Goal: Go to known website: Access a specific website the user already knows

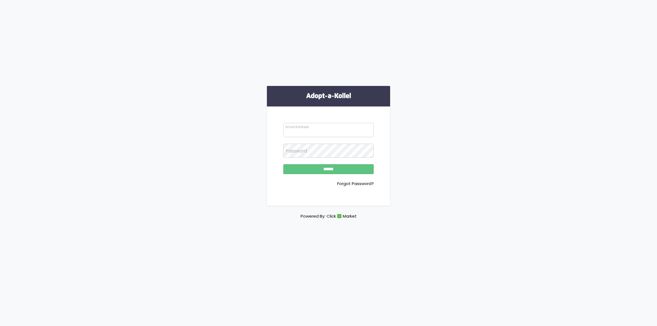
type input "**********"
click at [325, 172] on input "******" at bounding box center [328, 169] width 90 height 10
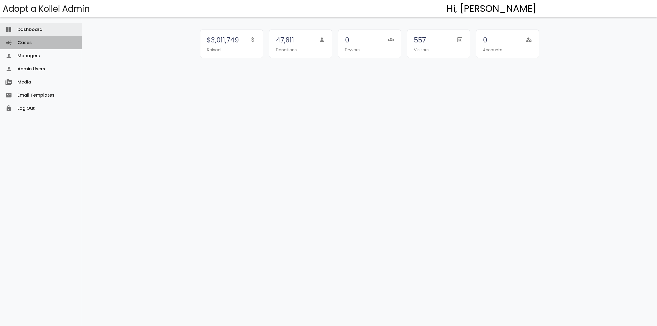
click at [32, 42] on link "Cases campaign" at bounding box center [41, 42] width 82 height 13
